Goal: Entertainment & Leisure: Consume media (video, audio)

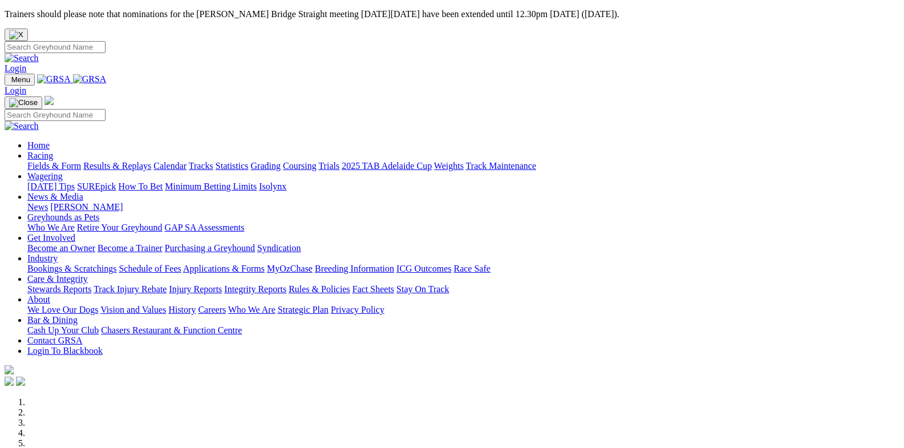
drag, startPoint x: 0, startPoint y: 0, endPoint x: 214, endPoint y: 62, distance: 222.6
click at [53, 151] on link "Racing" at bounding box center [40, 156] width 26 height 10
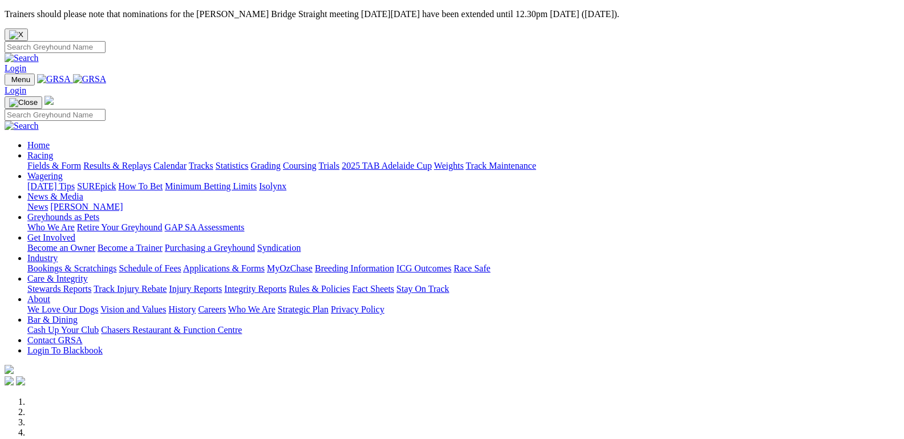
click at [45, 161] on link "Fields & Form" at bounding box center [54, 166] width 54 height 10
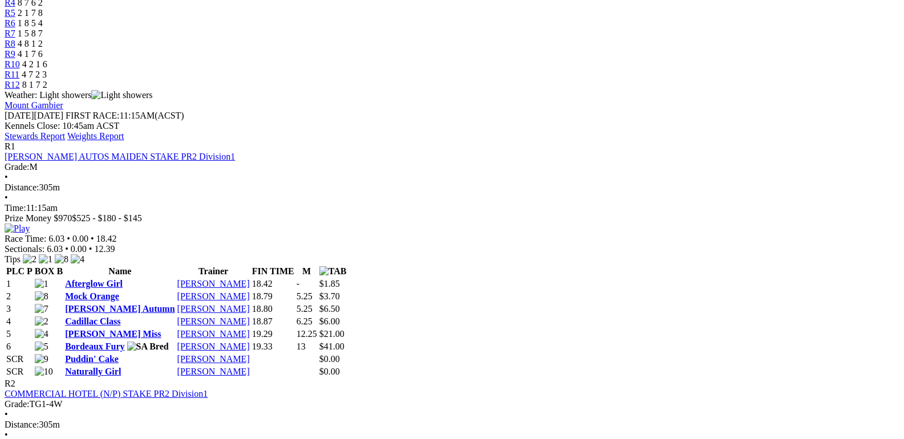
scroll to position [513, 0]
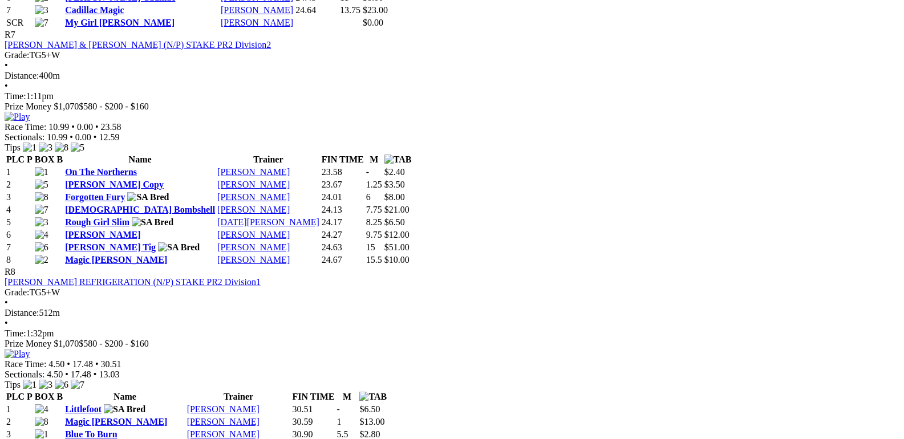
scroll to position [1881, 0]
